Goal: Transaction & Acquisition: Purchase product/service

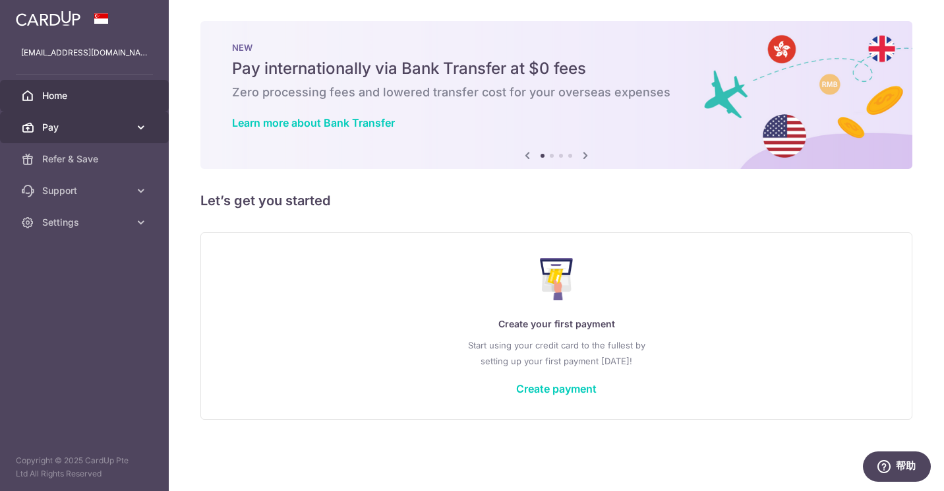
click at [135, 131] on icon at bounding box center [141, 127] width 13 height 13
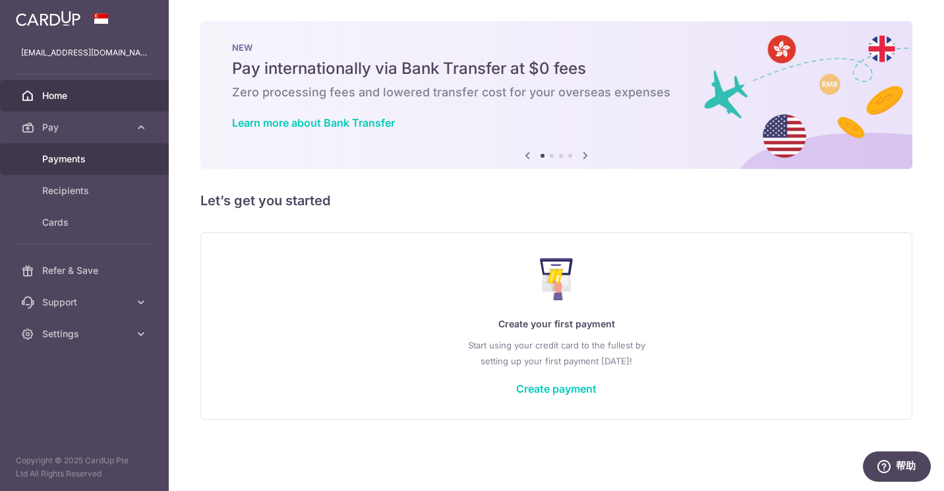
click at [102, 154] on span "Payments" at bounding box center [85, 158] width 87 height 13
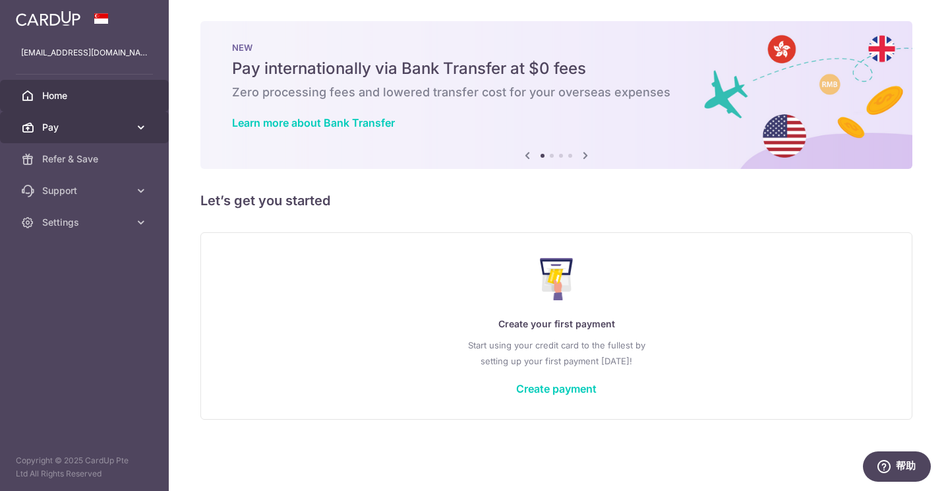
click at [108, 137] on link "Pay" at bounding box center [84, 127] width 169 height 32
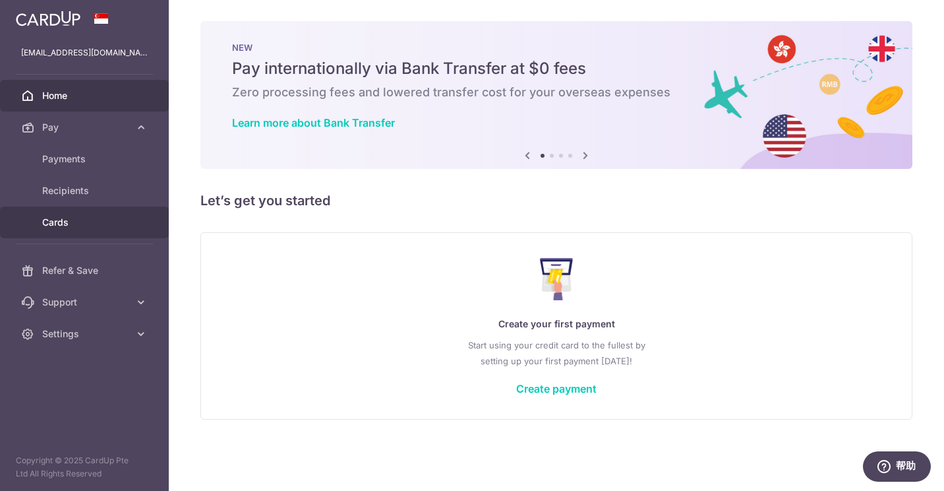
click at [102, 215] on link "Cards" at bounding box center [84, 222] width 169 height 32
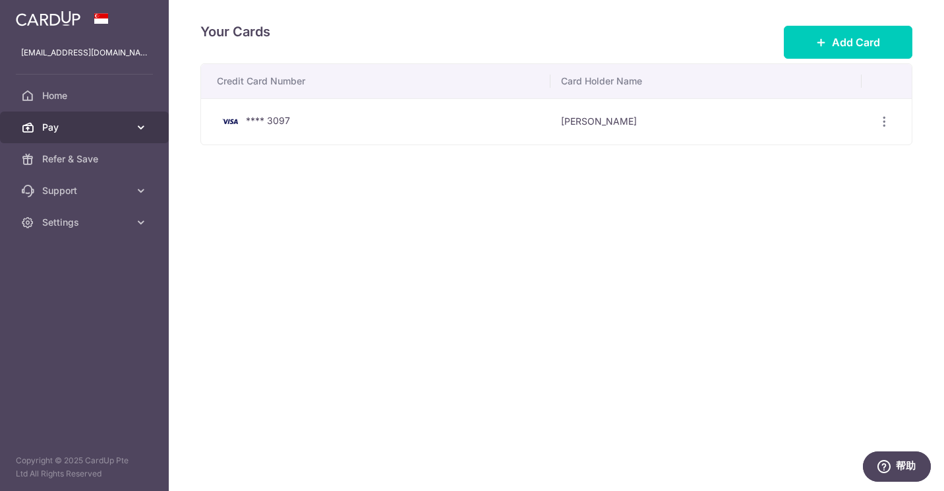
click at [98, 127] on span "Pay" at bounding box center [85, 127] width 87 height 13
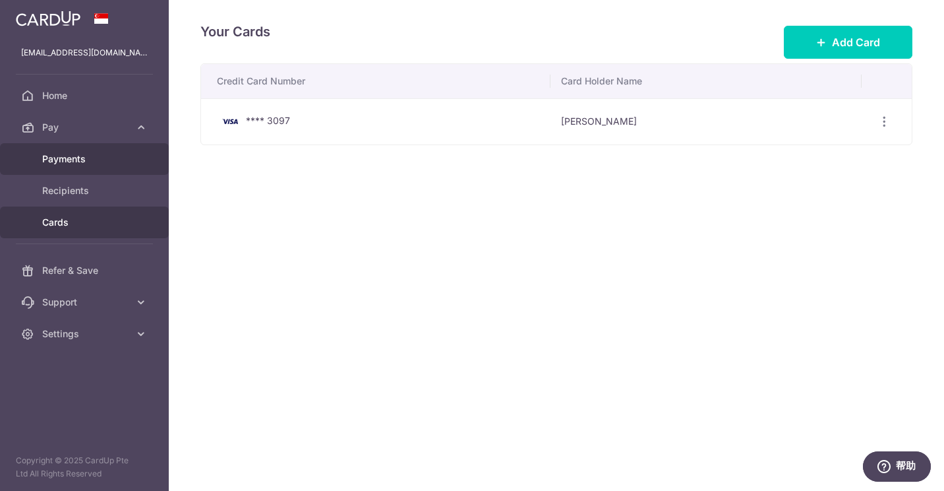
click at [100, 151] on link "Payments" at bounding box center [84, 159] width 169 height 32
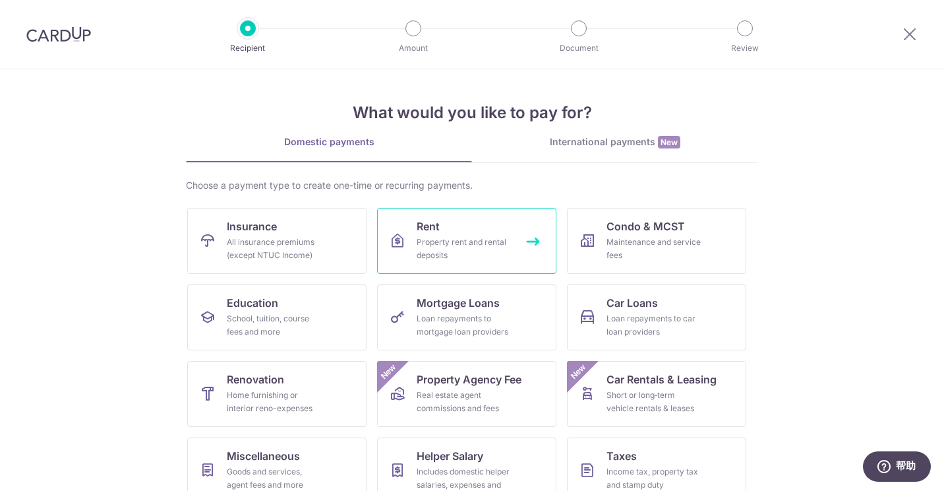
click at [468, 247] on div "Property rent and rental deposits" at bounding box center [464, 248] width 95 height 26
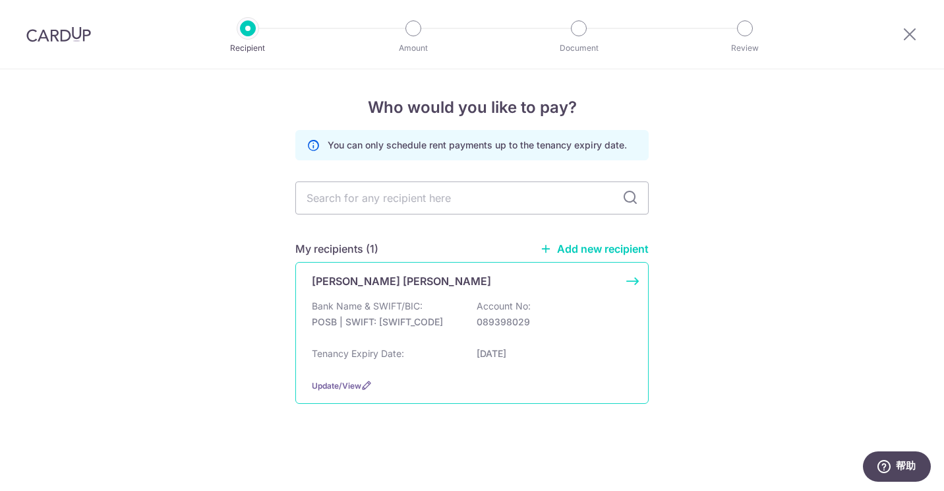
click at [387, 303] on p "Bank Name & SWIFT/BIC:" at bounding box center [367, 305] width 111 height 13
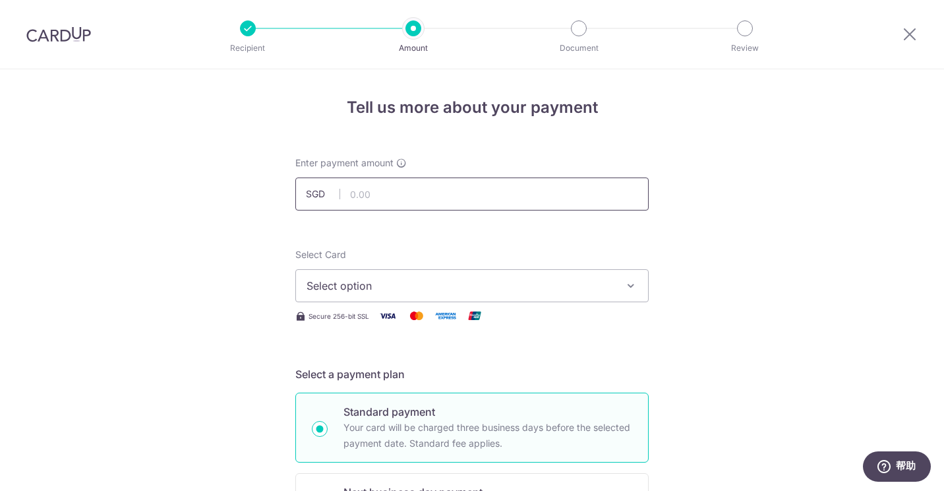
click at [431, 200] on input "text" at bounding box center [472, 193] width 354 height 33
type input "5,100.00"
type input "LIU NING Rental"
type input "3HOME25R"
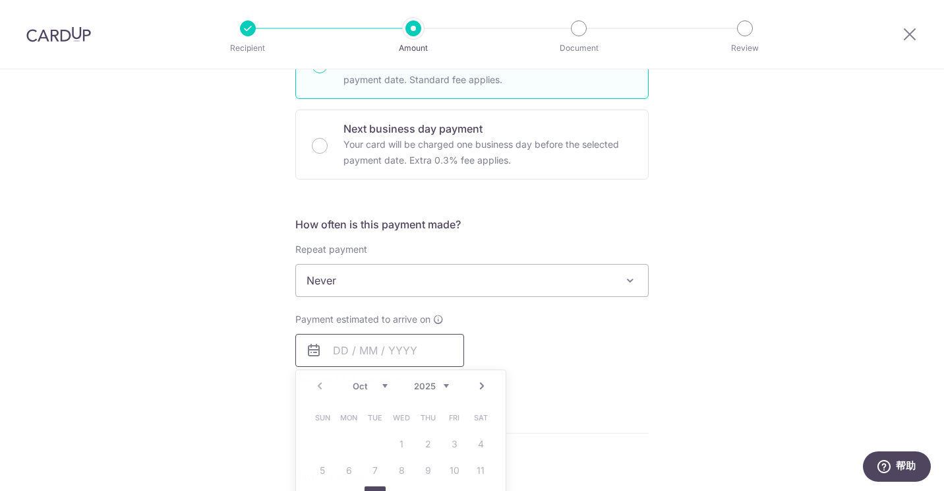
type input "5,100.00"
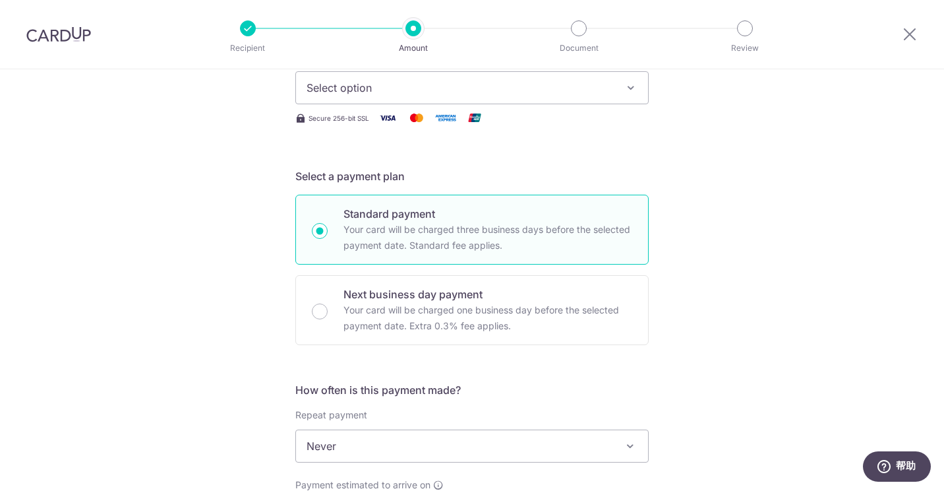
scroll to position [144, 0]
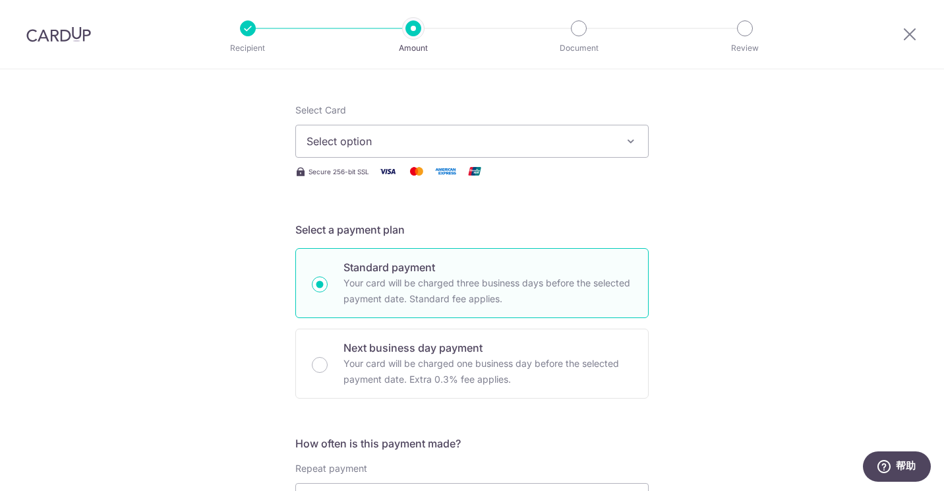
click at [534, 148] on span "Select option" at bounding box center [460, 141] width 307 height 16
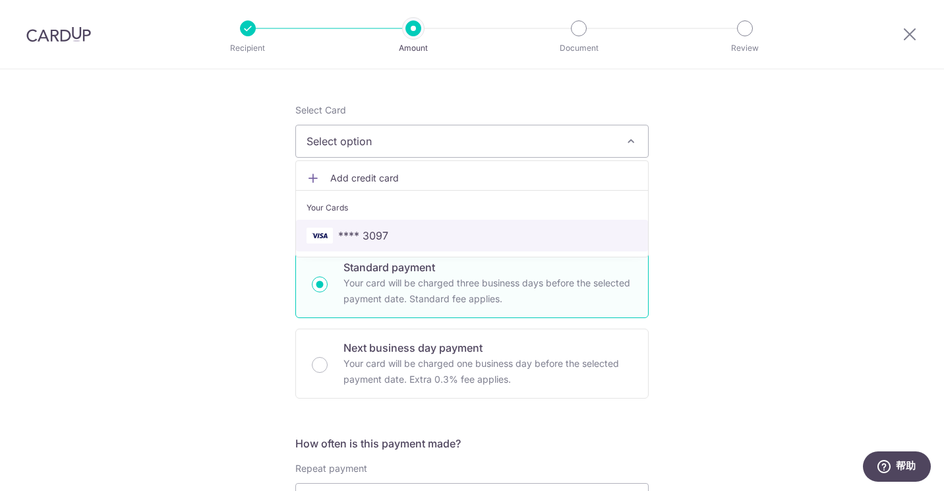
click at [485, 226] on link "**** 3097" at bounding box center [472, 236] width 352 height 32
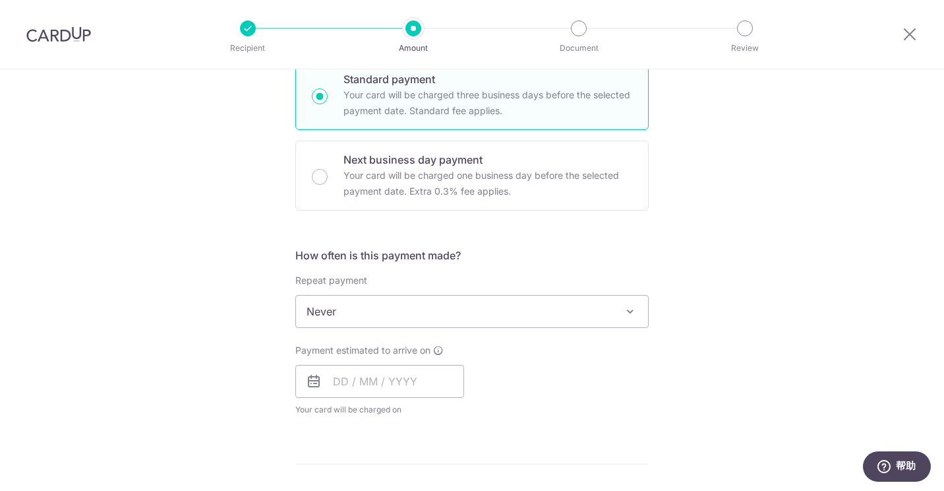
scroll to position [333, 0]
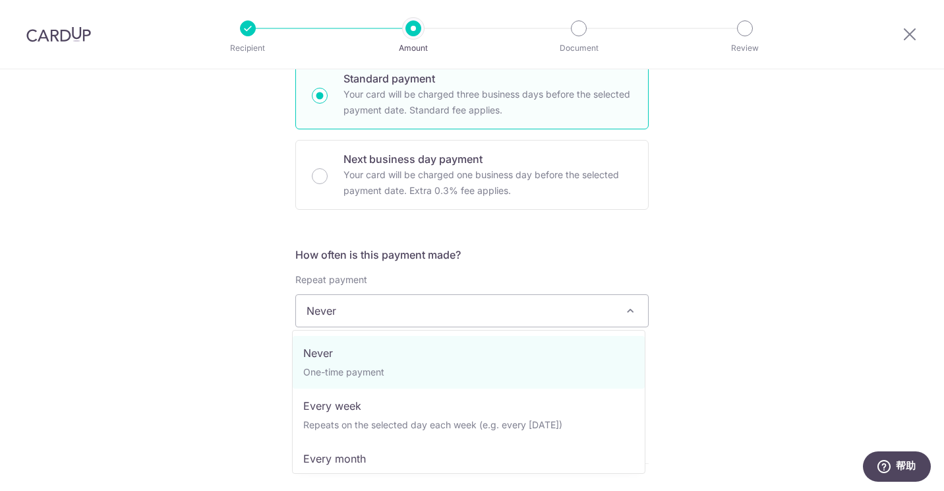
click at [528, 311] on span "Never" at bounding box center [472, 311] width 352 height 32
select select "3"
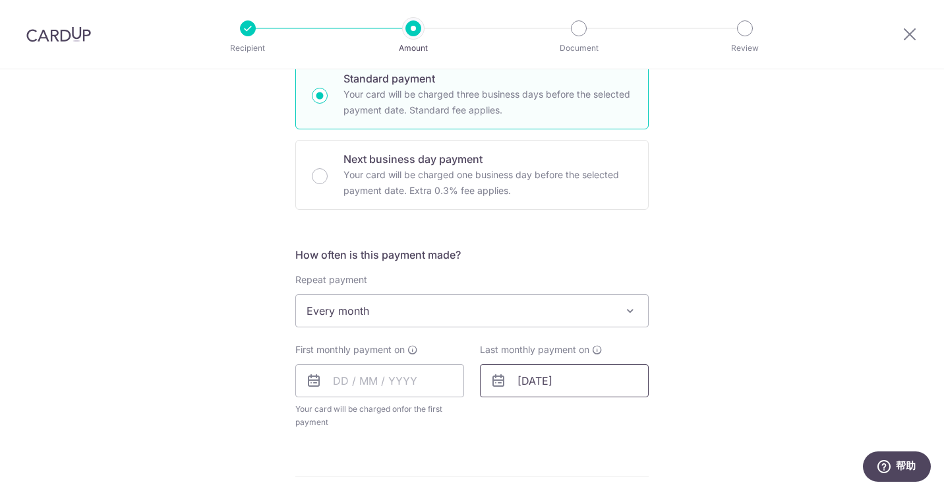
click at [571, 388] on input "14/01/2027" at bounding box center [564, 380] width 169 height 33
click at [617, 417] on select "2025 2026 2027 2028 2029 2030 2031 2032 2033 2034 2035" at bounding box center [616, 416] width 35 height 11
click at [551, 419] on select "Oct Nov Dec" at bounding box center [555, 416] width 35 height 11
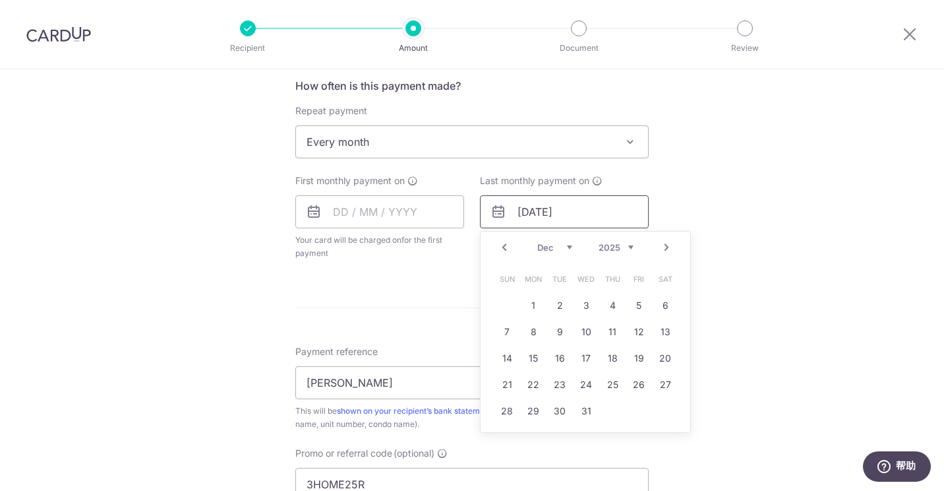
scroll to position [503, 0]
click at [588, 406] on link "31" at bounding box center [586, 410] width 21 height 21
type input "31/12/2025"
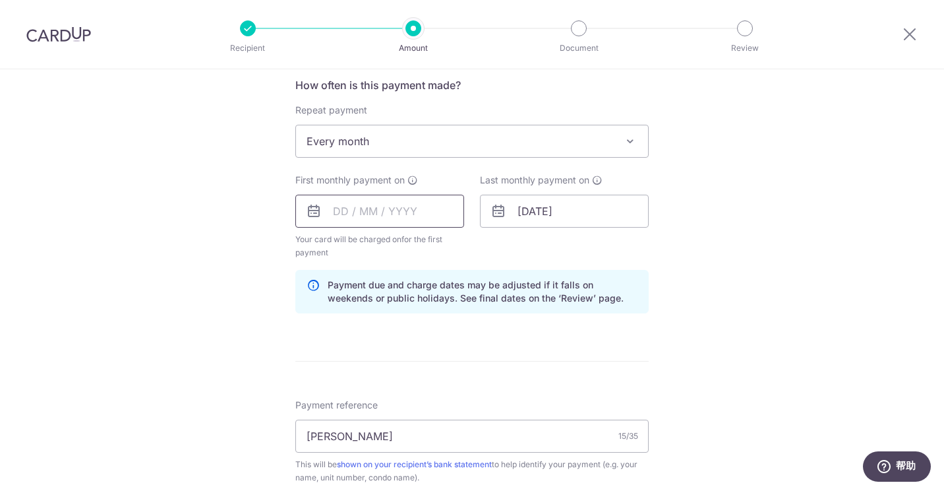
click at [369, 219] on input "text" at bounding box center [379, 211] width 169 height 33
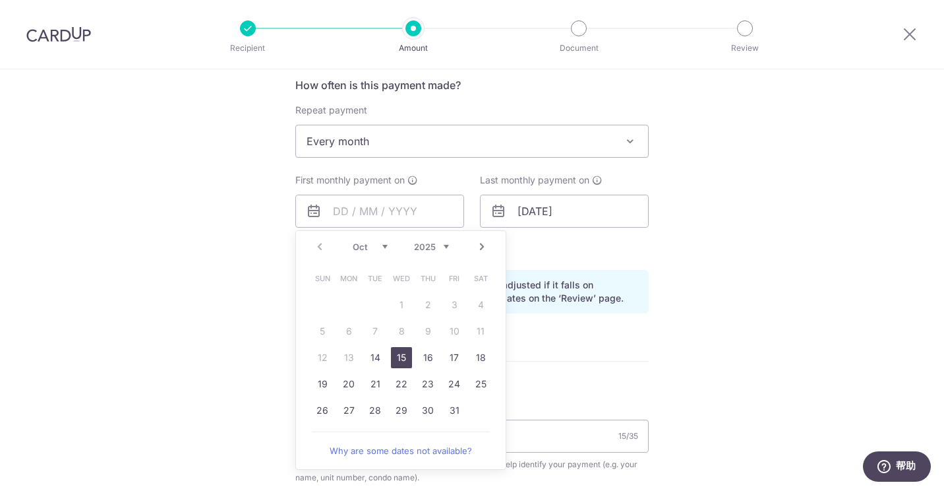
click at [396, 361] on link "15" at bounding box center [401, 357] width 21 height 21
type input "[DATE]"
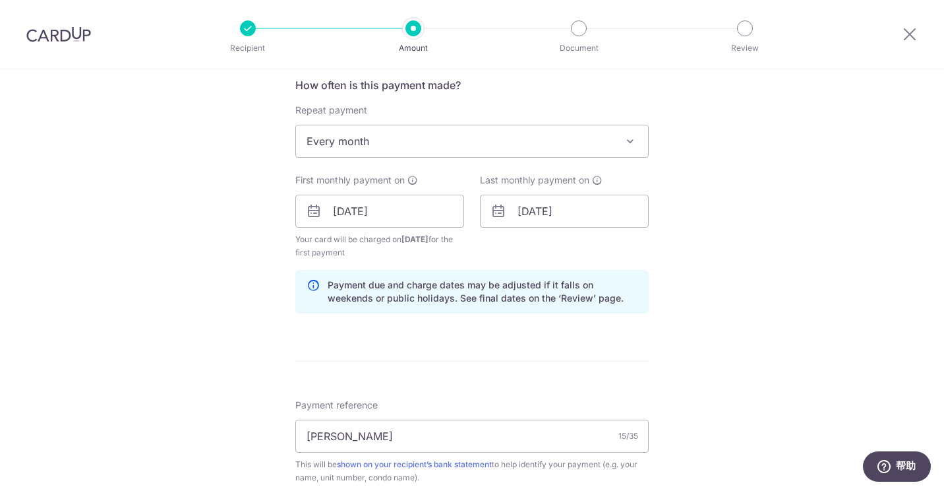
click at [698, 309] on div "Tell us more about your payment Enter payment amount SGD 5,100.00 5100.00 Selec…" at bounding box center [472, 227] width 944 height 1320
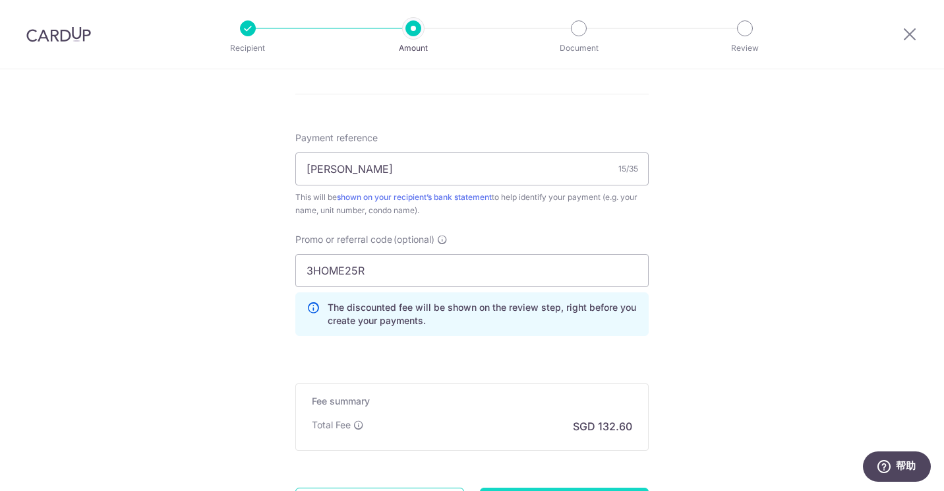
scroll to position [898, 0]
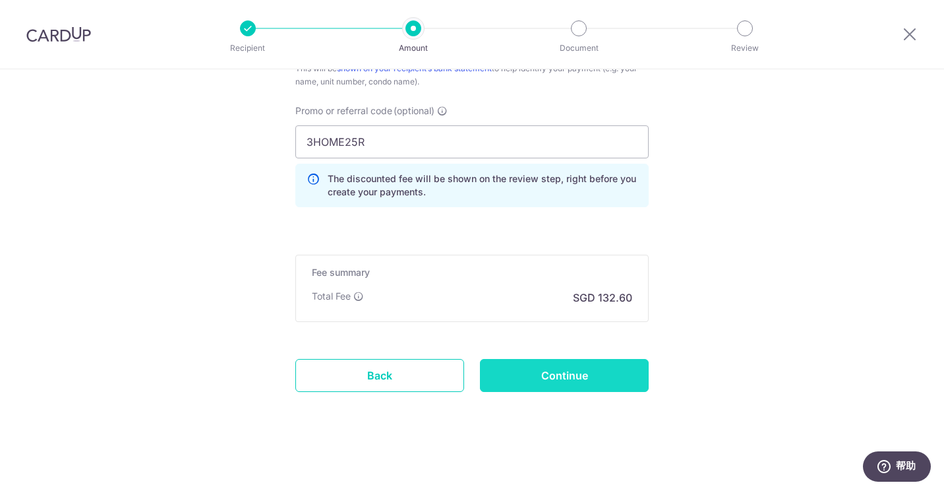
click at [540, 379] on input "Continue" at bounding box center [564, 375] width 169 height 33
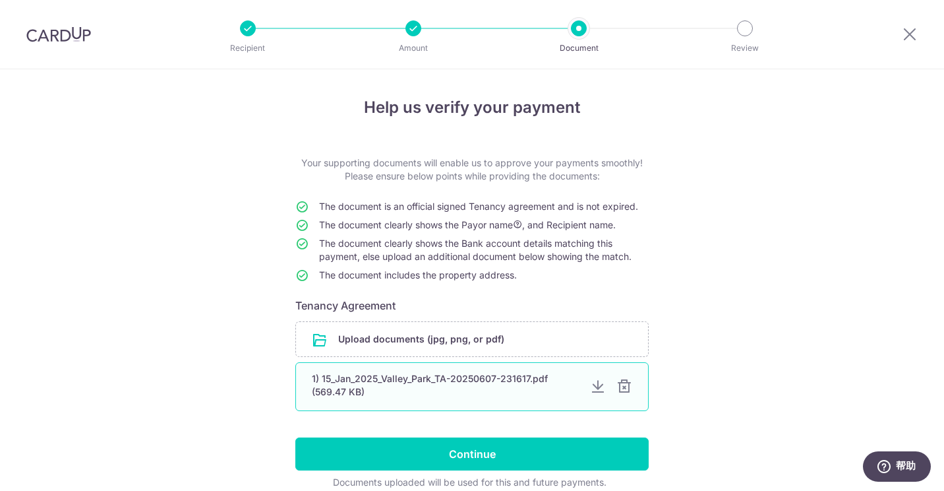
click at [425, 391] on div "1) 15_Jan_2025_Valley_Park_TA-20250607-231617.pdf (569.47 KB)" at bounding box center [446, 385] width 268 height 26
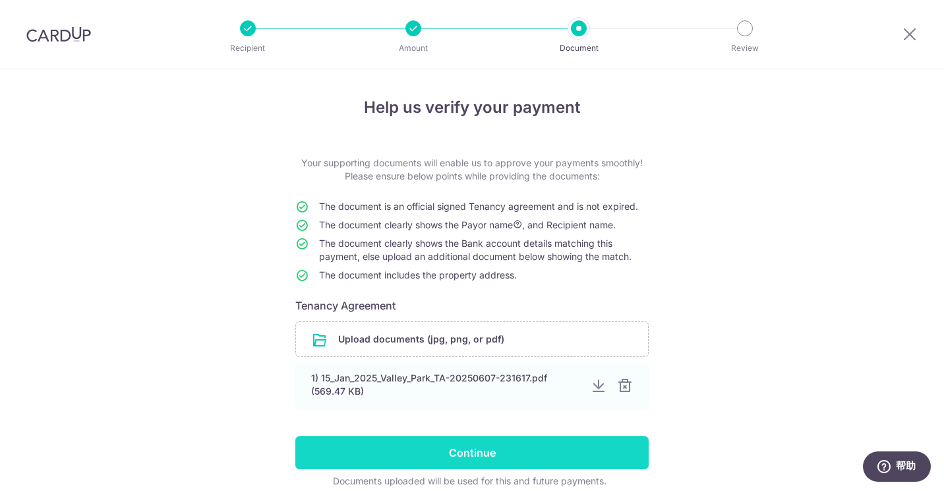
click at [462, 450] on input "Continue" at bounding box center [472, 452] width 354 height 33
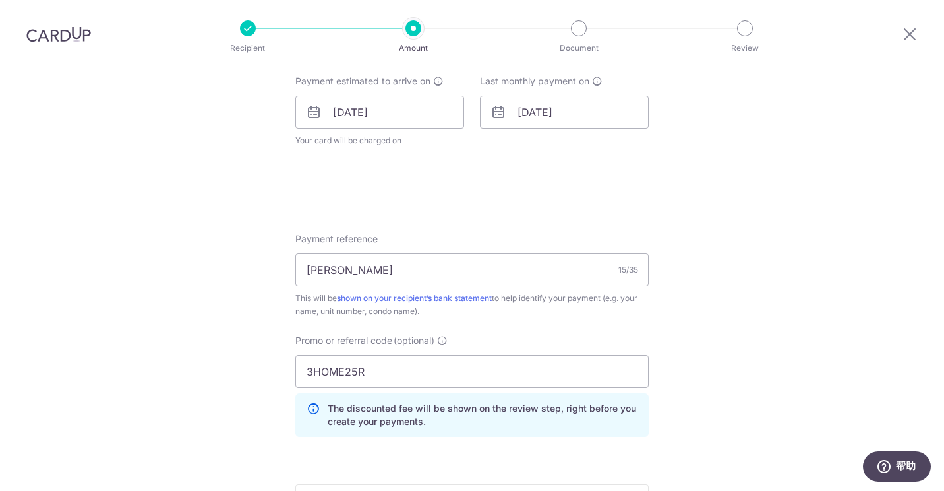
scroll to position [603, 0]
click at [369, 371] on input "3HOME25R" at bounding box center [472, 369] width 354 height 33
drag, startPoint x: 381, startPoint y: 371, endPoint x: 282, endPoint y: 373, distance: 99.6
click at [282, 373] on div "Tell us more about your payment Enter payment amount SGD 5,100.00 5100.00 Selec…" at bounding box center [472, 92] width 944 height 1252
paste input "SAVERENT179"
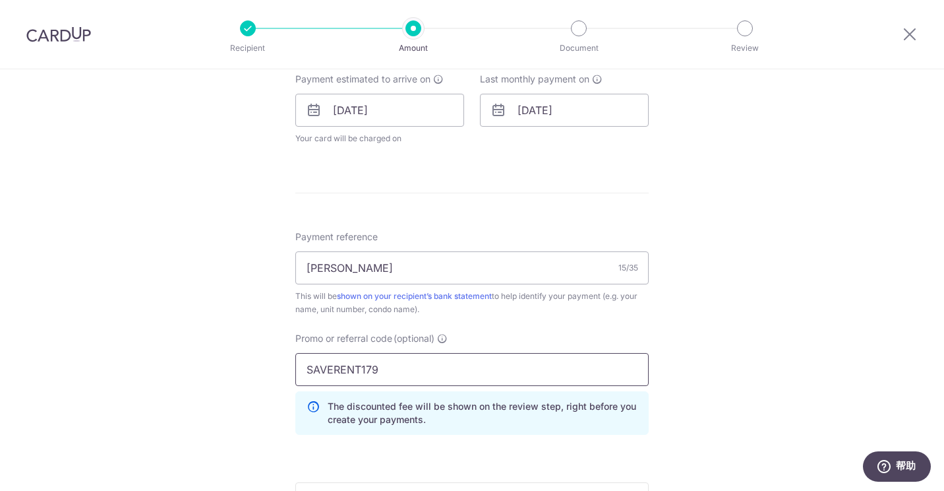
type input "SAVERENT179"
click at [774, 388] on div "Tell us more about your payment Enter payment amount SGD 5,100.00 5100.00 Selec…" at bounding box center [472, 92] width 944 height 1252
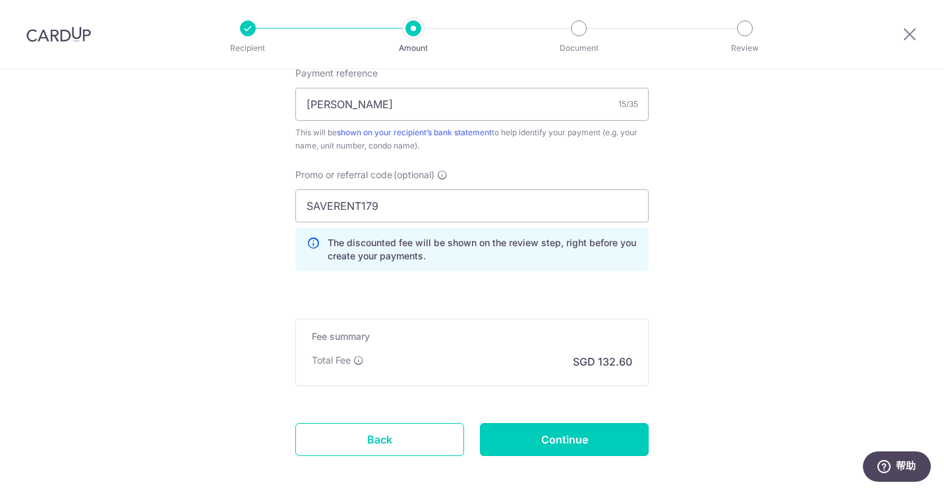
scroll to position [777, 0]
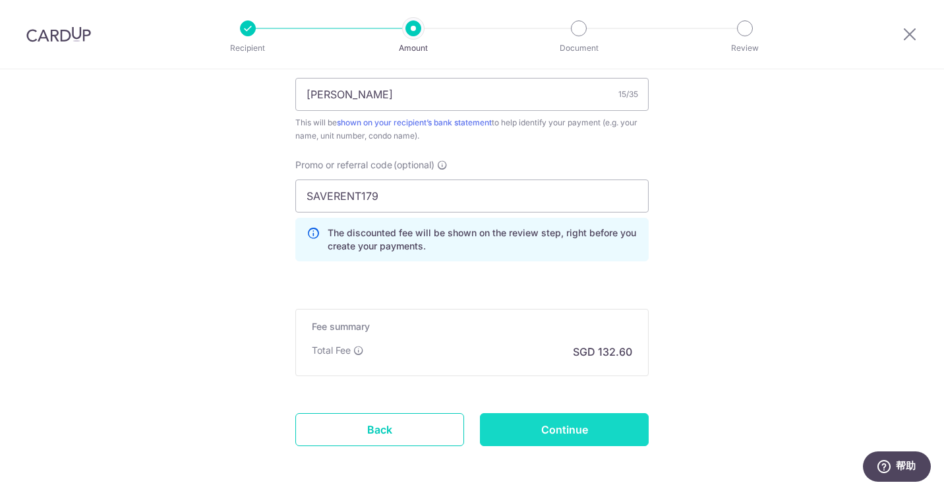
click at [627, 427] on input "Continue" at bounding box center [564, 429] width 169 height 33
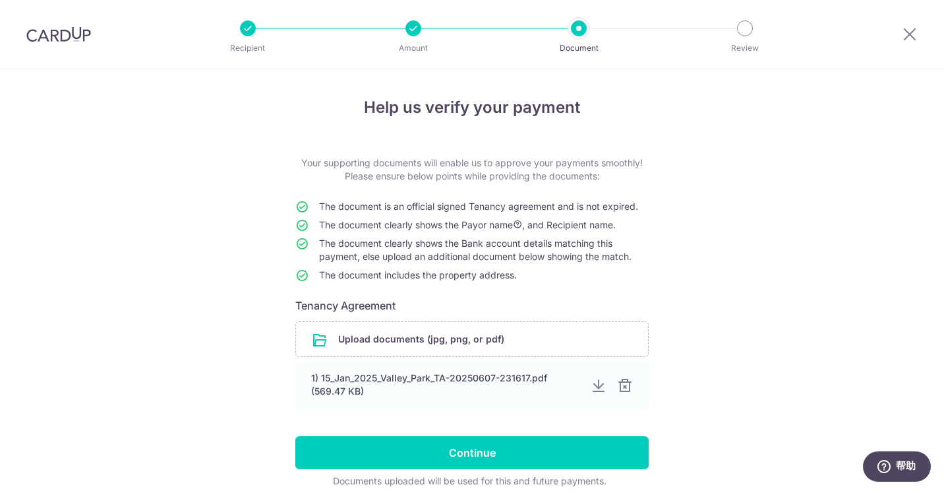
scroll to position [59, 0]
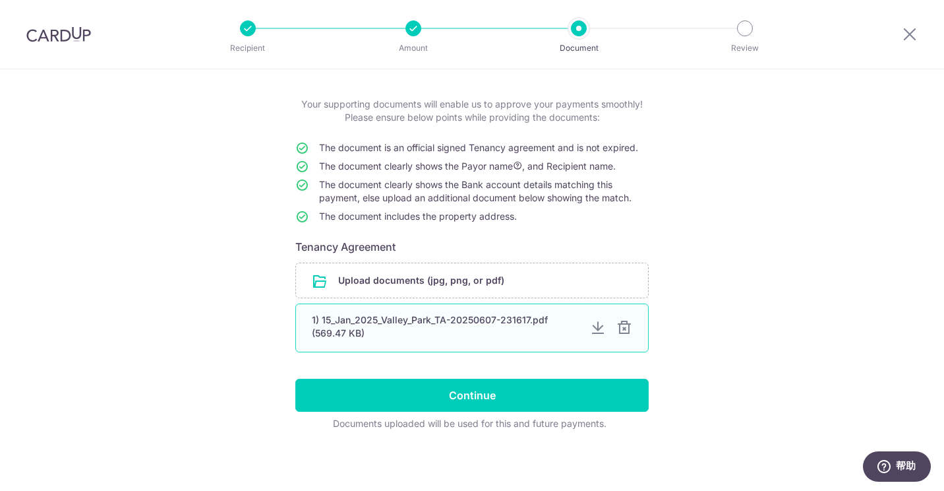
click at [528, 330] on div "1) 15_Jan_2025_Valley_Park_TA-20250607-231617.pdf (569.47 KB)" at bounding box center [446, 326] width 268 height 26
click at [536, 346] on div "1) 15_Jan_2025_Valley_Park_TA-20250607-231617.pdf (569.47 KB)" at bounding box center [472, 327] width 354 height 49
click at [479, 328] on div "1) 15_Jan_2025_Valley_Park_TA-20250607-231617.pdf (569.47 KB)" at bounding box center [446, 326] width 268 height 26
click at [423, 317] on div "1) 15_Jan_2025_Valley_Park_TA-20250607-231617.pdf (569.47 KB)" at bounding box center [446, 326] width 268 height 26
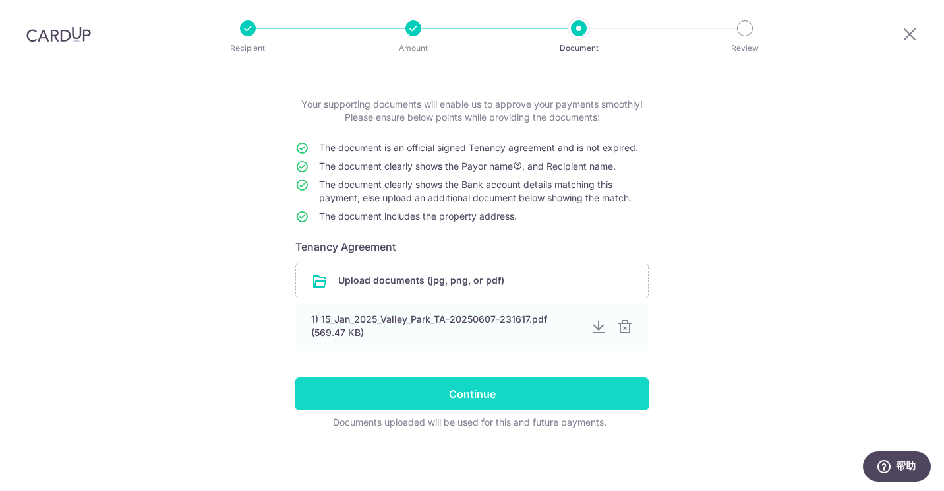
click at [478, 390] on input "Continue" at bounding box center [472, 393] width 354 height 33
